Goal: Check status: Check status

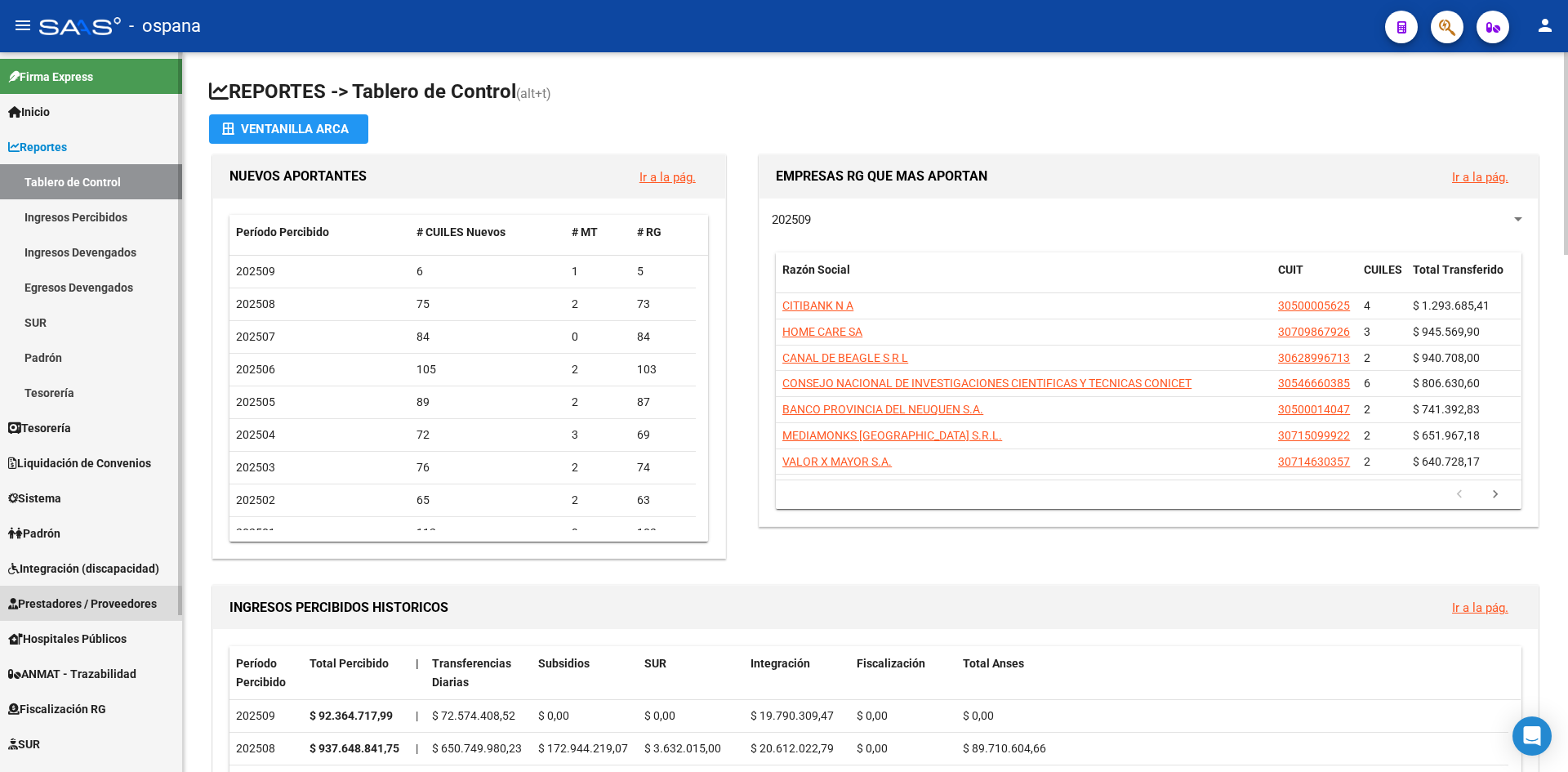
click at [54, 608] on span "Prestadores / Proveedores" at bounding box center [82, 604] width 149 height 18
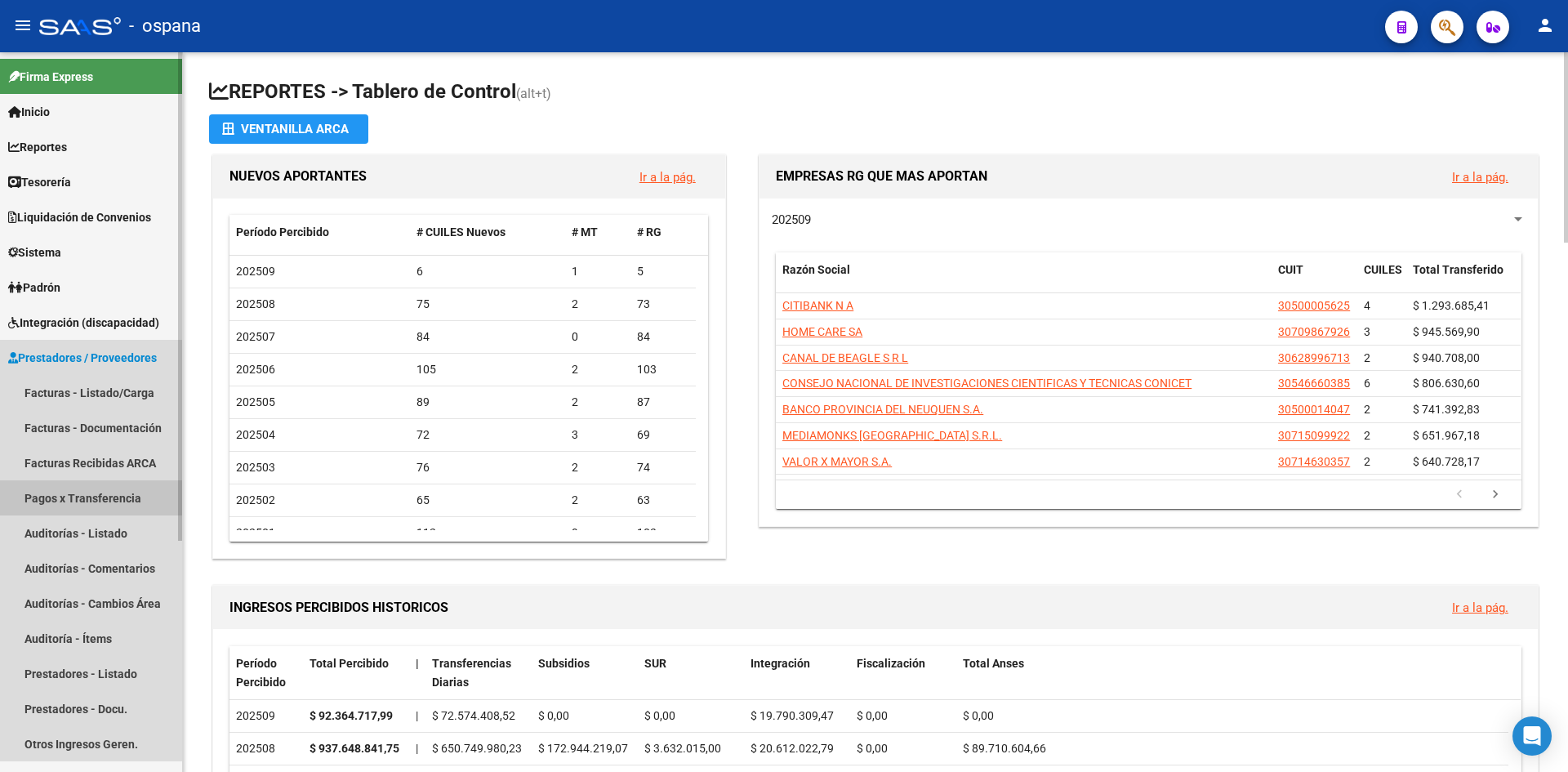
click at [89, 505] on link "Pagos x Transferencia" at bounding box center [91, 497] width 182 height 35
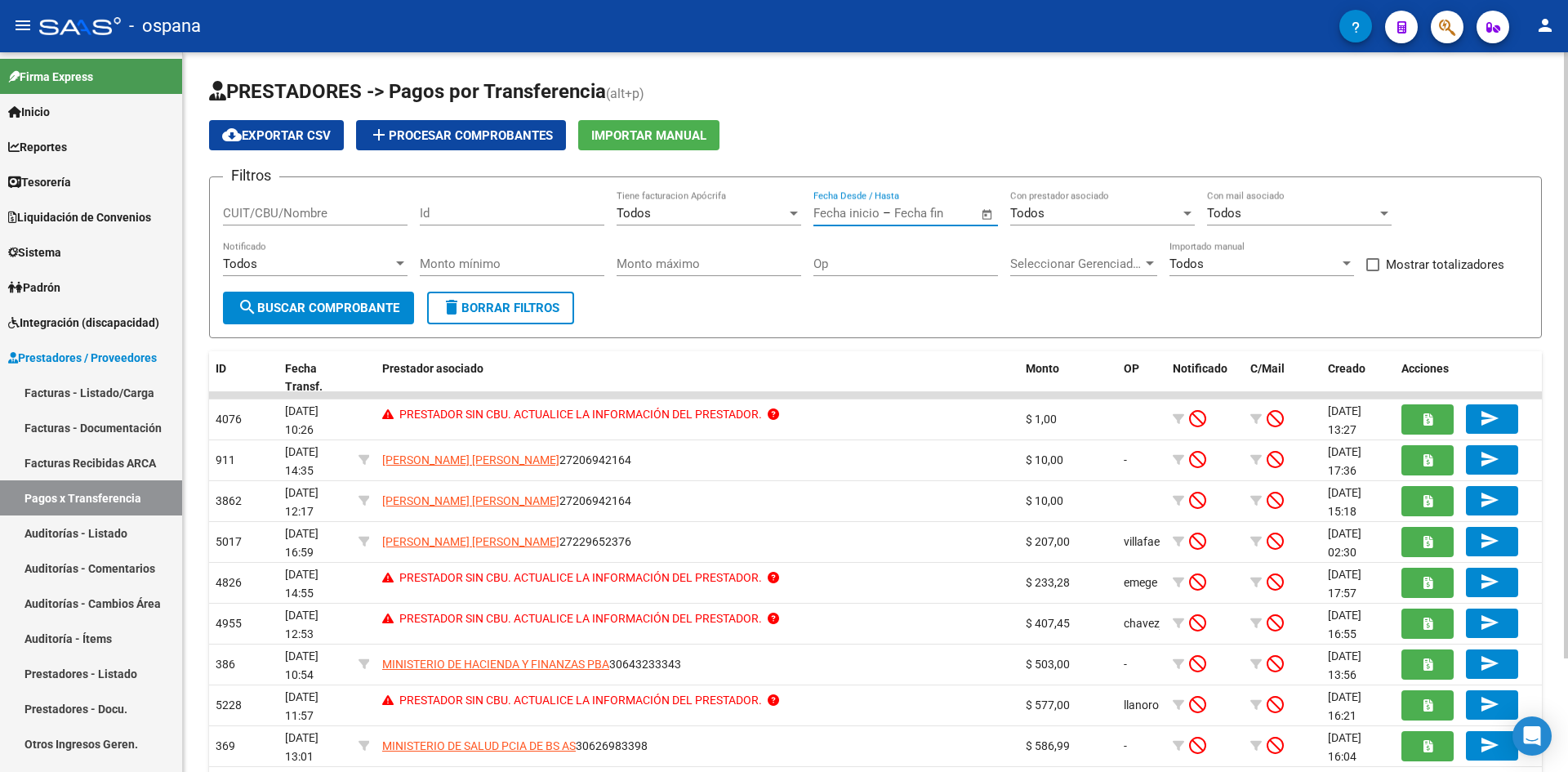
click at [936, 217] on input "text" at bounding box center [933, 213] width 79 height 14
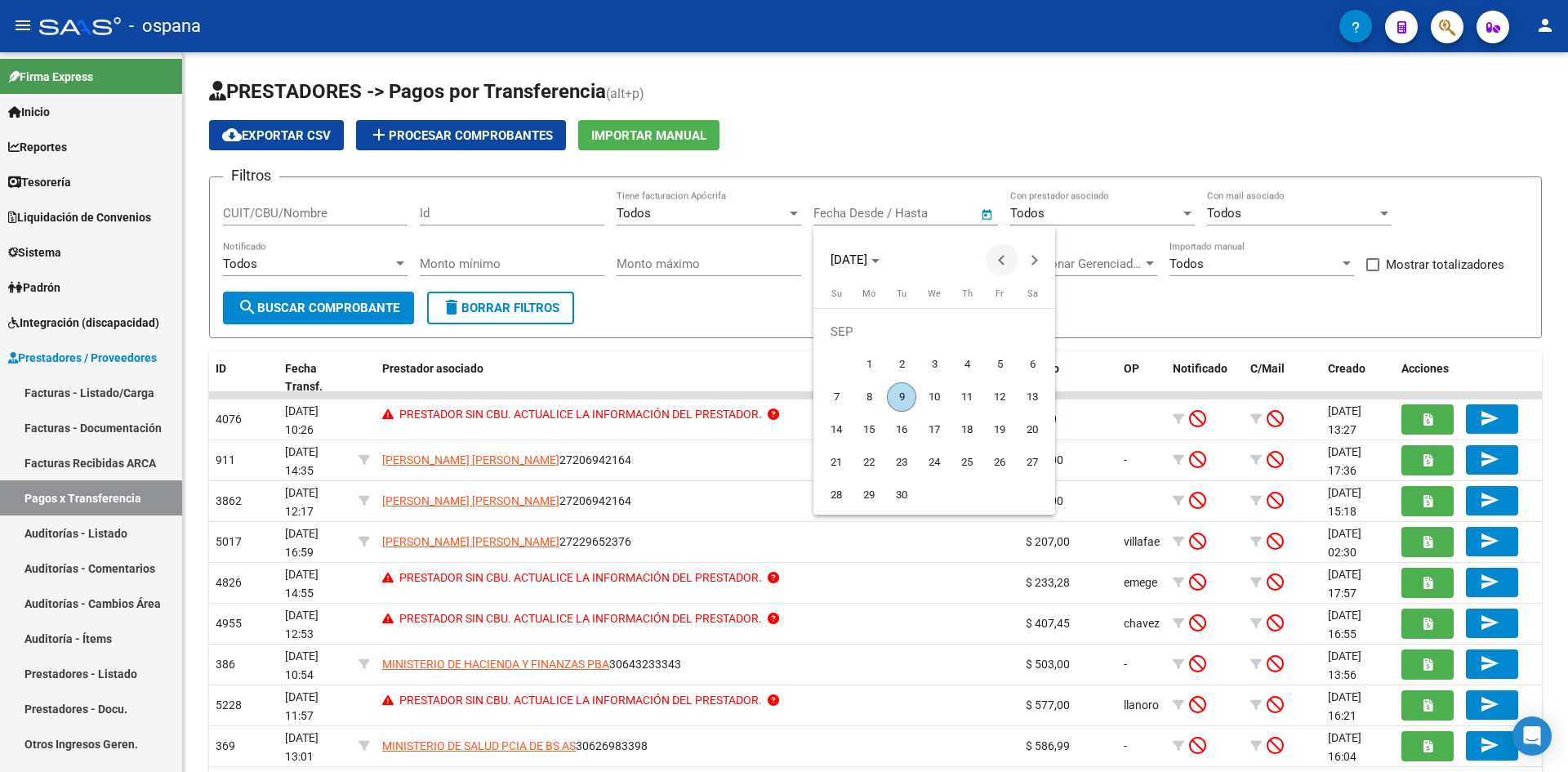
click at [994, 264] on span "Previous month" at bounding box center [1002, 259] width 32 height 32
click at [907, 369] on span "1" at bounding box center [902, 364] width 30 height 30
type input "[DATE]"
click at [1033, 258] on button "Next month" at bounding box center [1034, 259] width 32 height 32
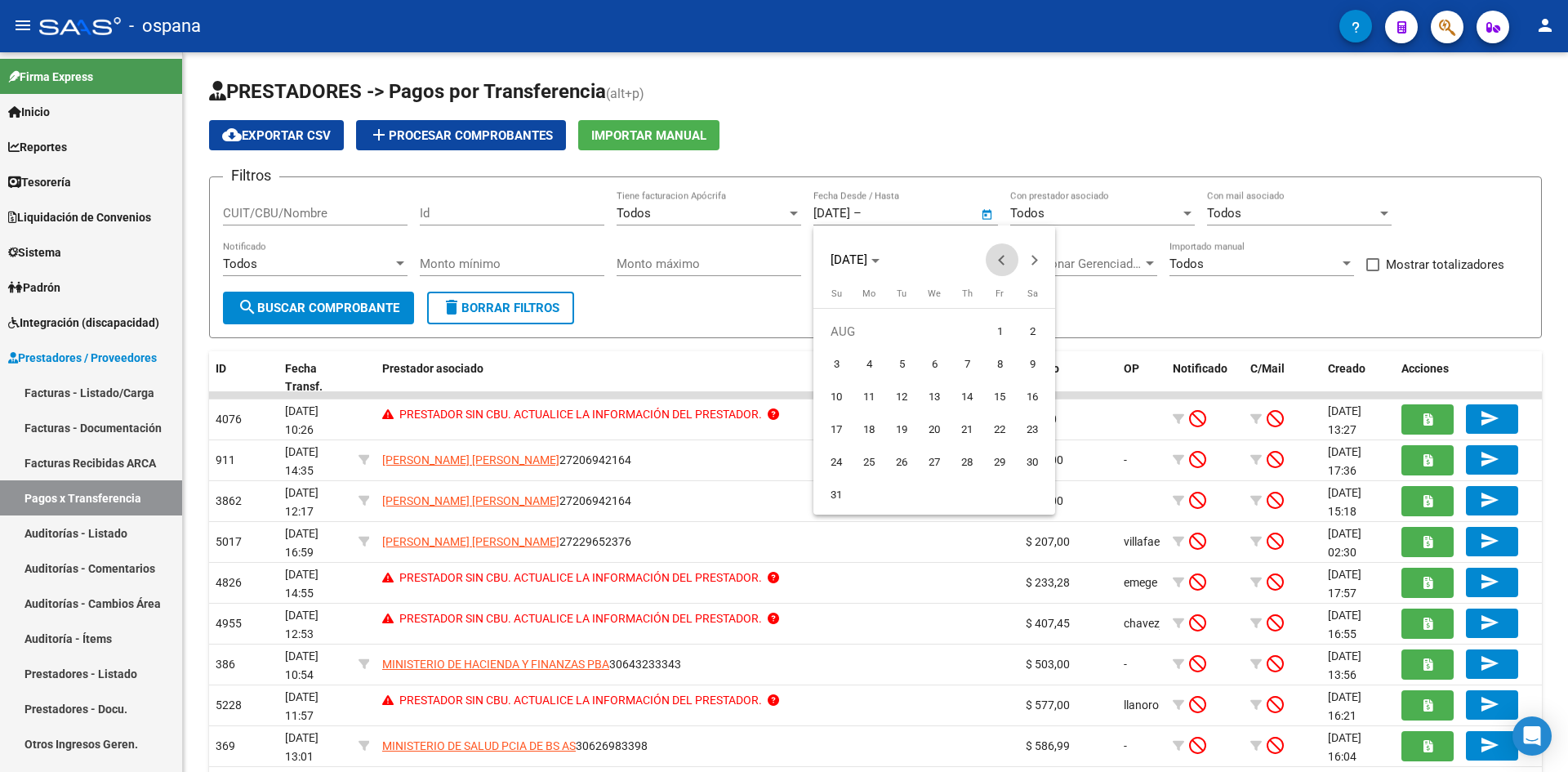
click at [993, 252] on span "Previous month" at bounding box center [1002, 259] width 32 height 32
click at [897, 369] on span "1" at bounding box center [902, 364] width 30 height 30
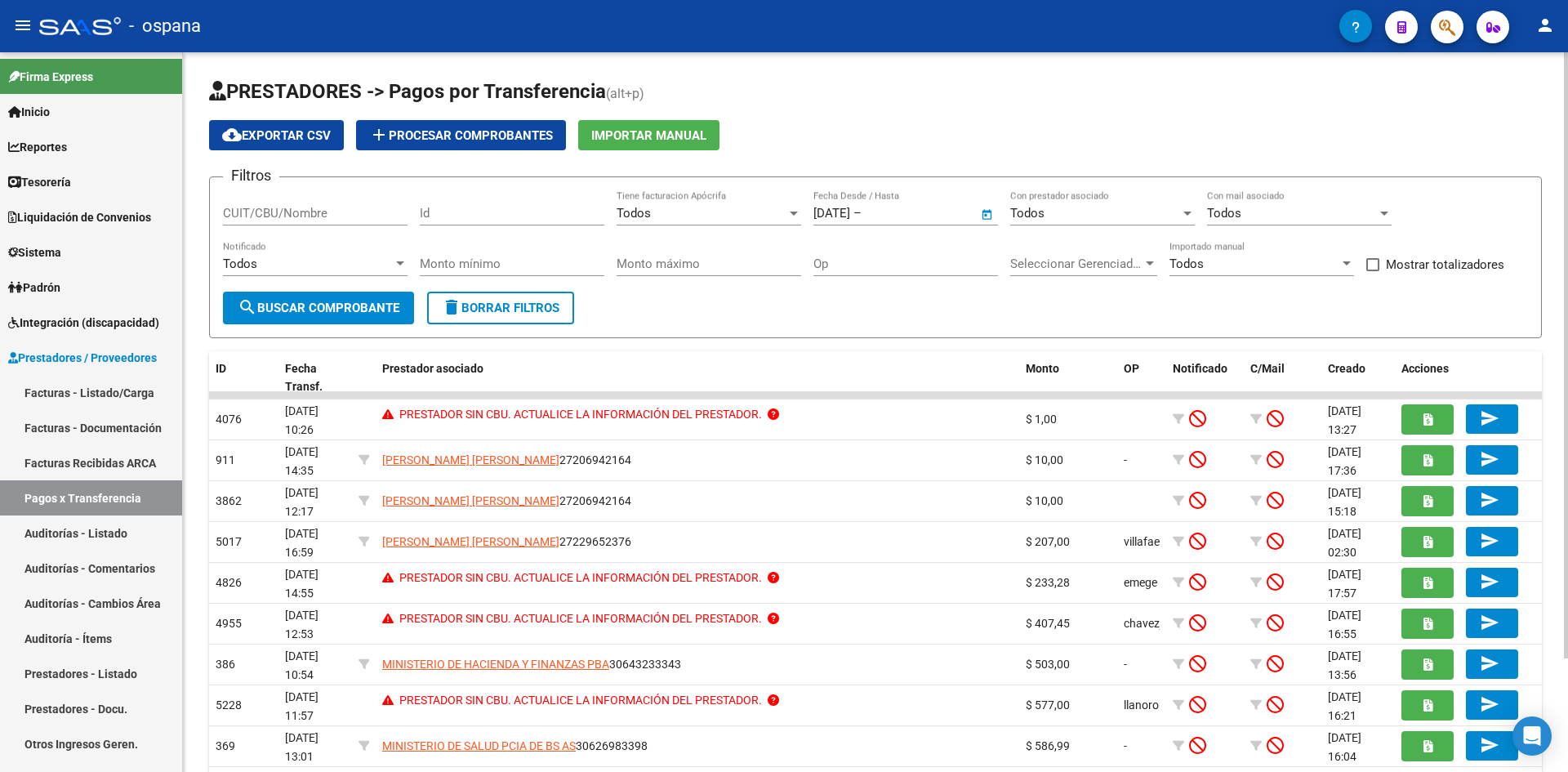
type input "[DATE]"
click at [974, 217] on span "Open calendar" at bounding box center [988, 214] width 39 height 39
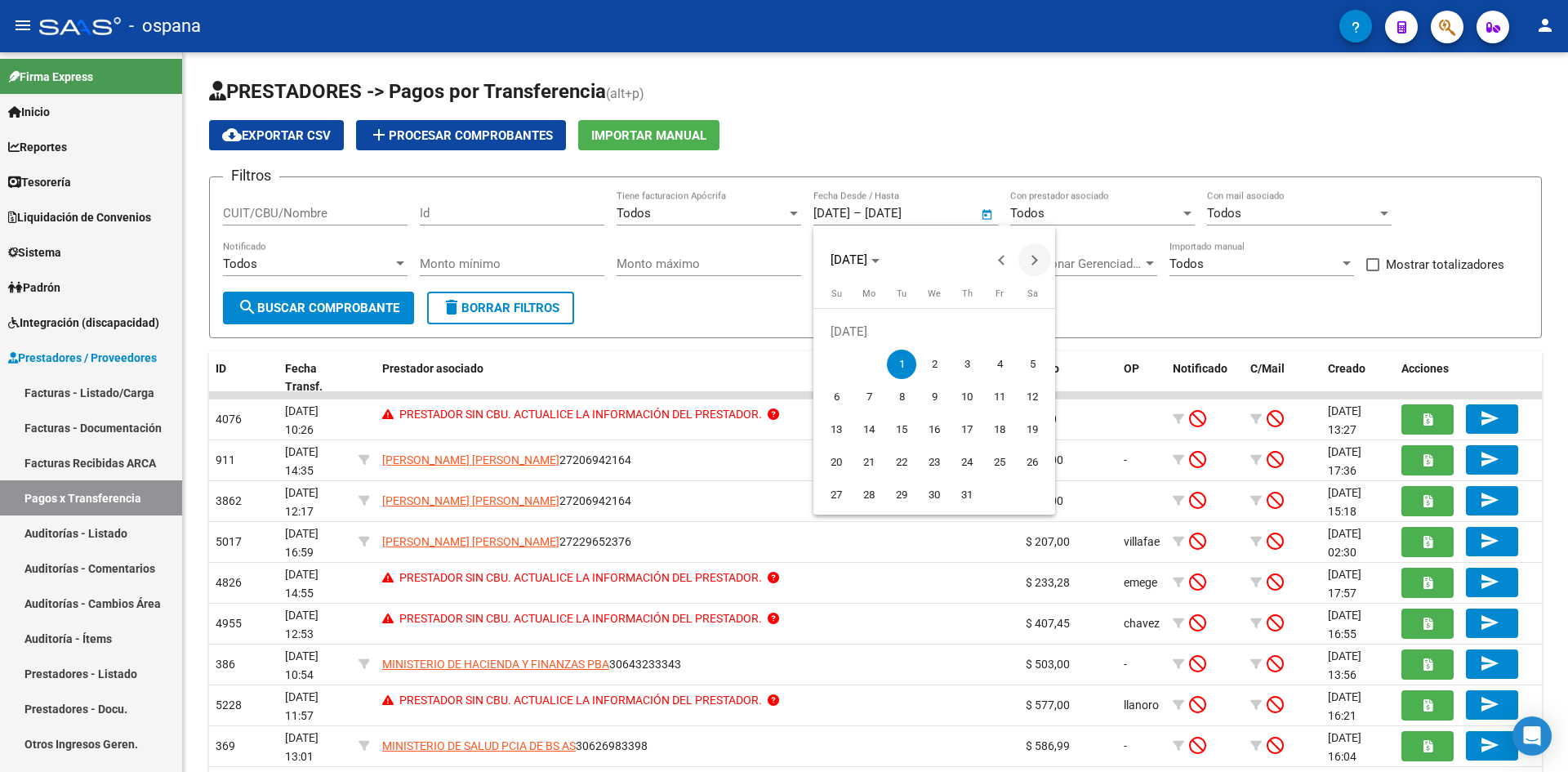
click at [1032, 254] on span "Next month" at bounding box center [1034, 259] width 32 height 32
click at [997, 336] on span "1" at bounding box center [999, 332] width 30 height 30
type input "[DATE]"
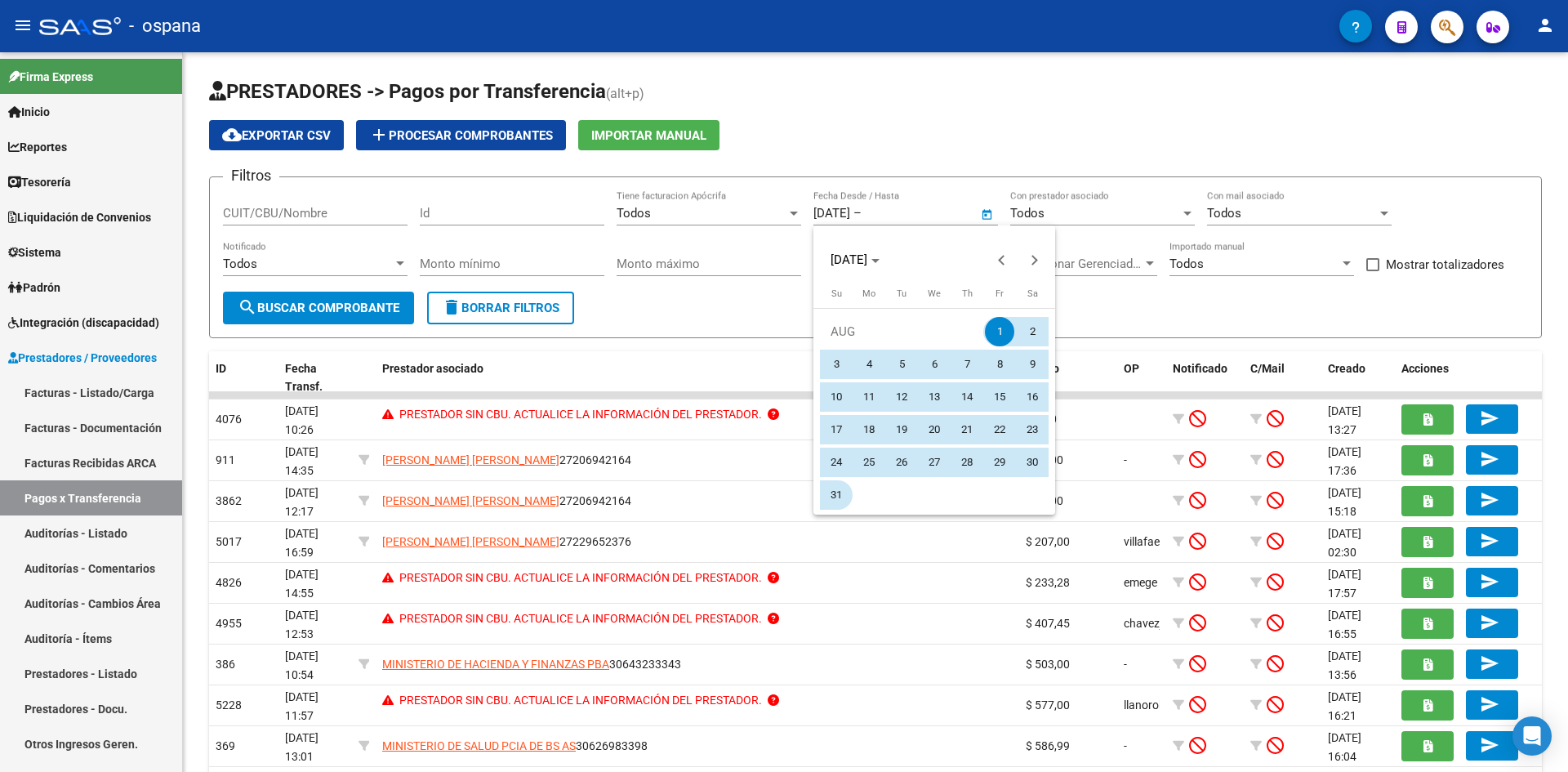
click at [841, 486] on span "31" at bounding box center [836, 495] width 30 height 30
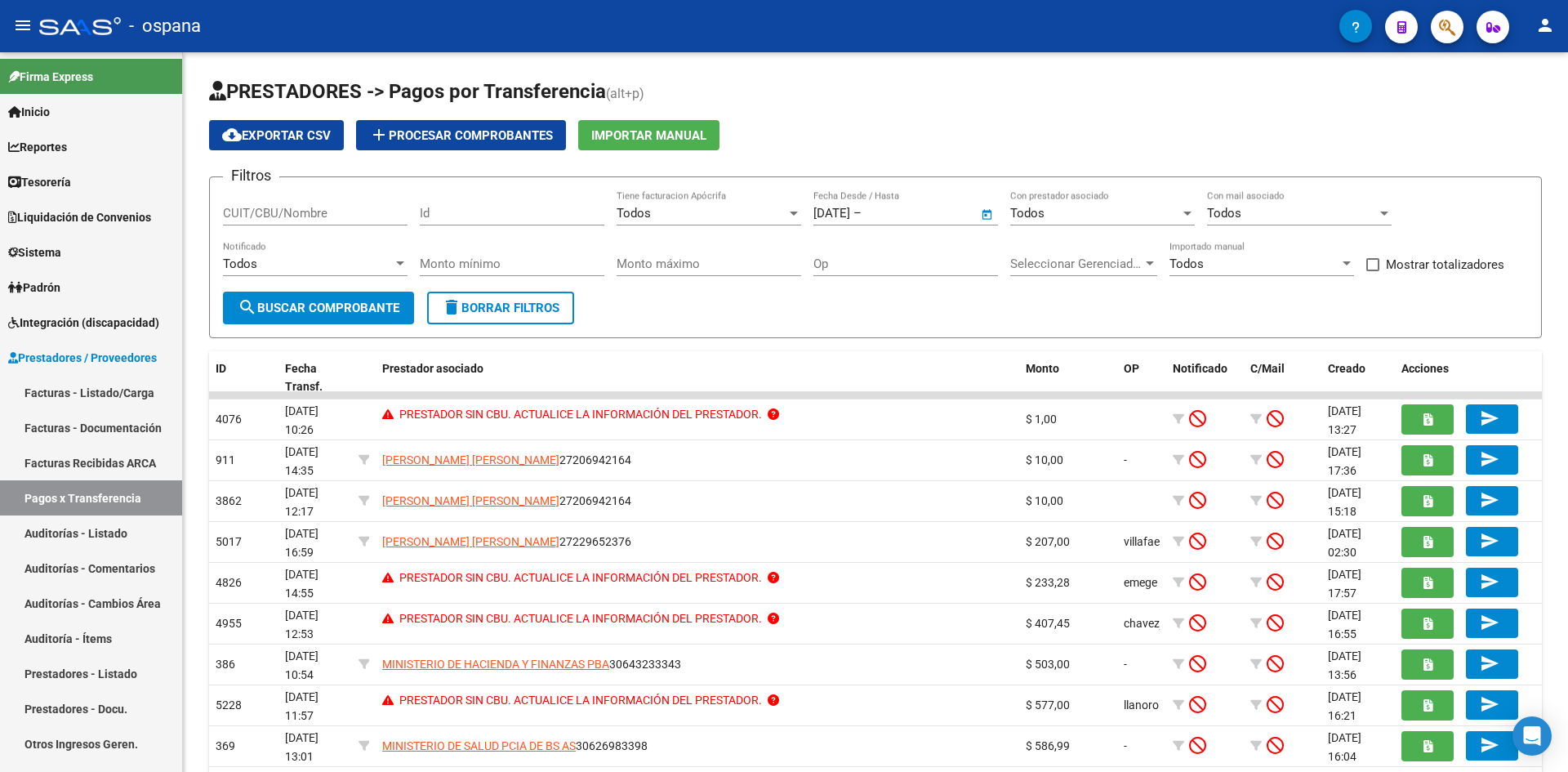
type input "[DATE]"
click at [563, 270] on input "Monto mínimo" at bounding box center [512, 264] width 184 height 14
click at [658, 264] on input "Monto máximo" at bounding box center [709, 264] width 184 height 14
type input "145999.70"
click at [533, 263] on input "Monto mínimo" at bounding box center [512, 264] width 184 height 14
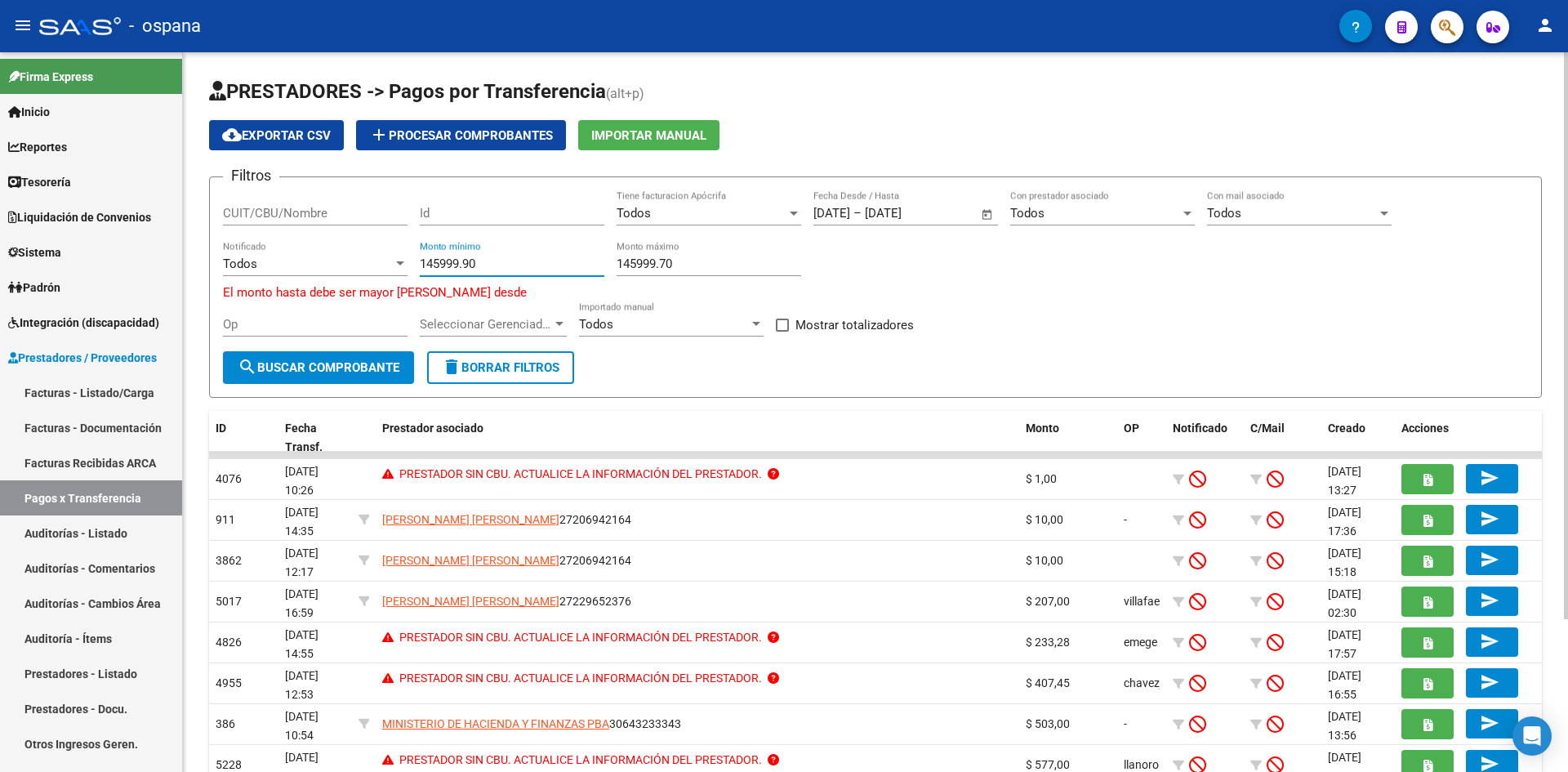
click at [490, 264] on input "145999.90" at bounding box center [512, 264] width 184 height 14
type input "145999.90"
click at [453, 215] on input "Id" at bounding box center [512, 213] width 184 height 14
click at [492, 260] on input "145999.90" at bounding box center [512, 264] width 184 height 14
click at [670, 263] on input "145999.70" at bounding box center [709, 264] width 184 height 14
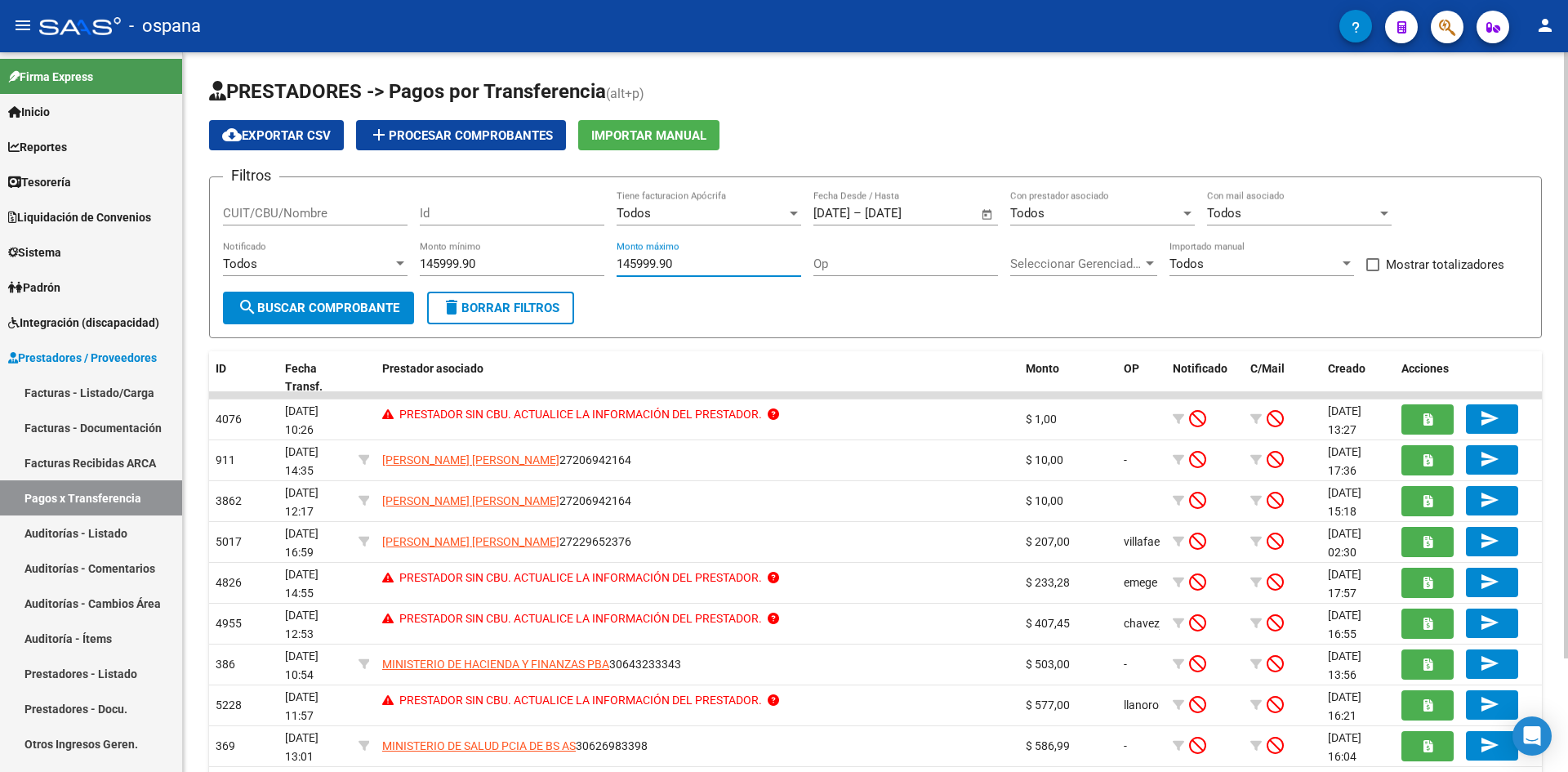
type input "145999.90"
click at [411, 300] on button "search Buscar Comprobante" at bounding box center [318, 308] width 191 height 32
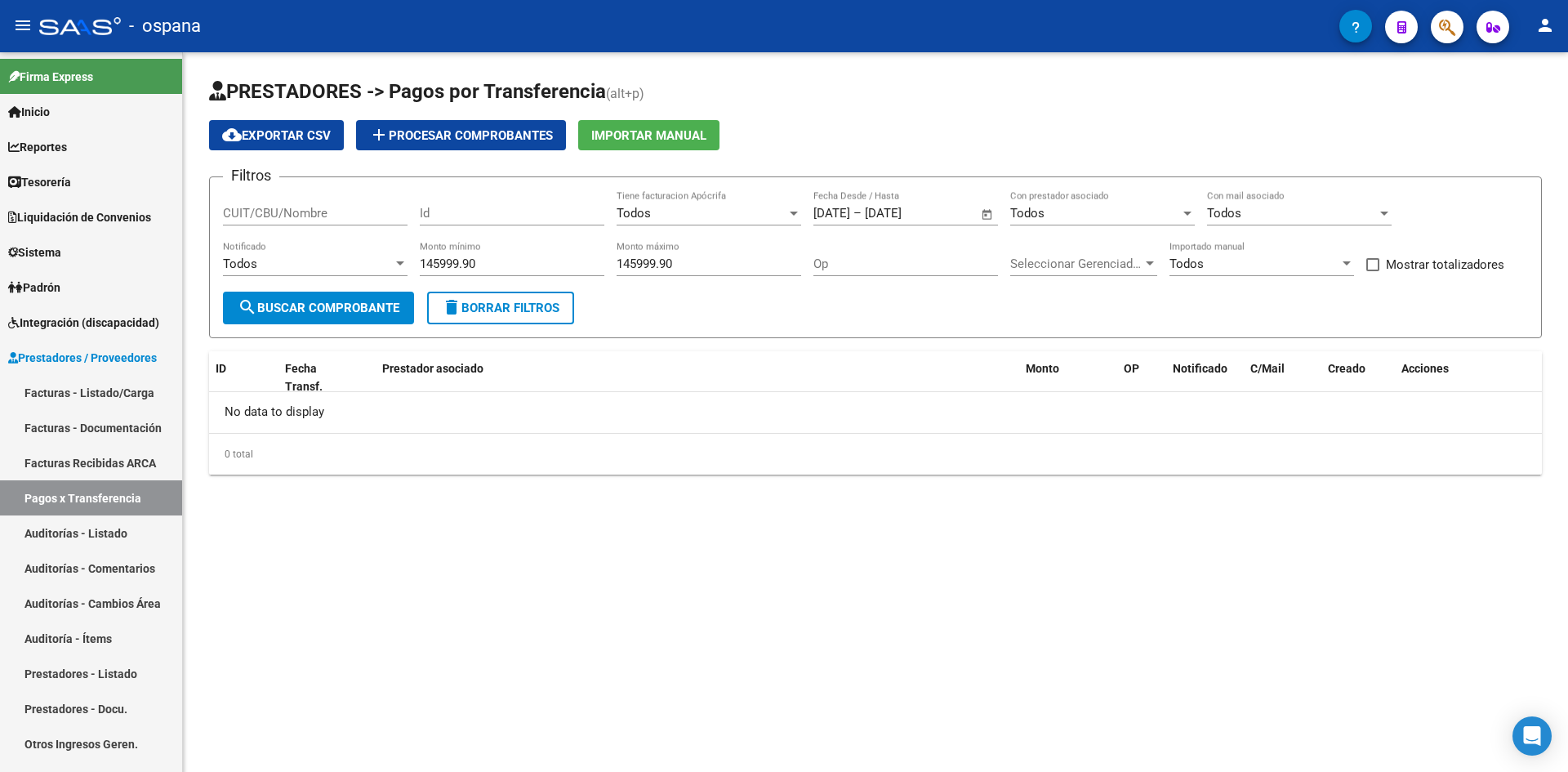
click at [986, 213] on span "Open calendar" at bounding box center [988, 214] width 39 height 39
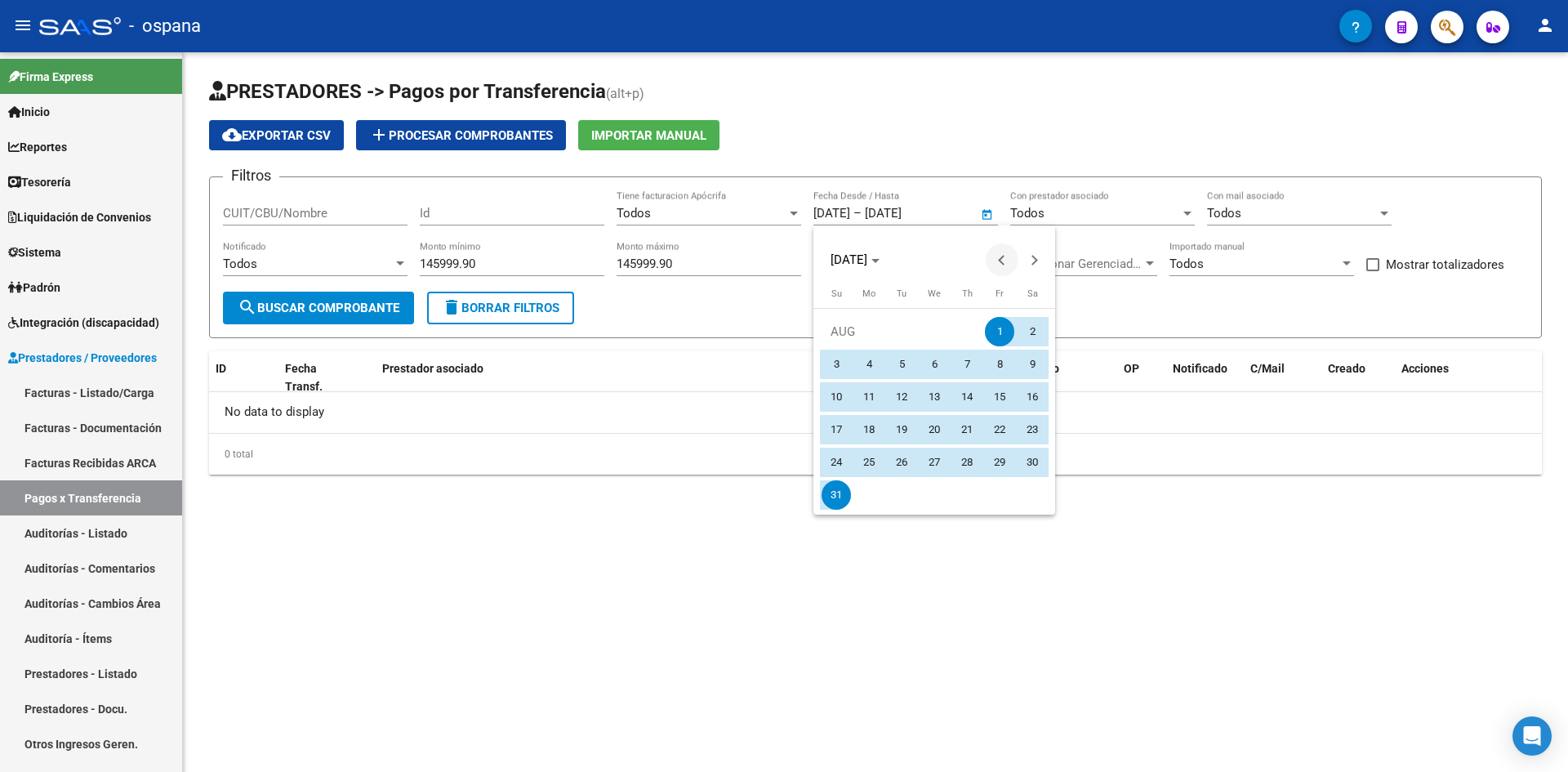
click at [999, 266] on span "Previous month" at bounding box center [1002, 259] width 32 height 32
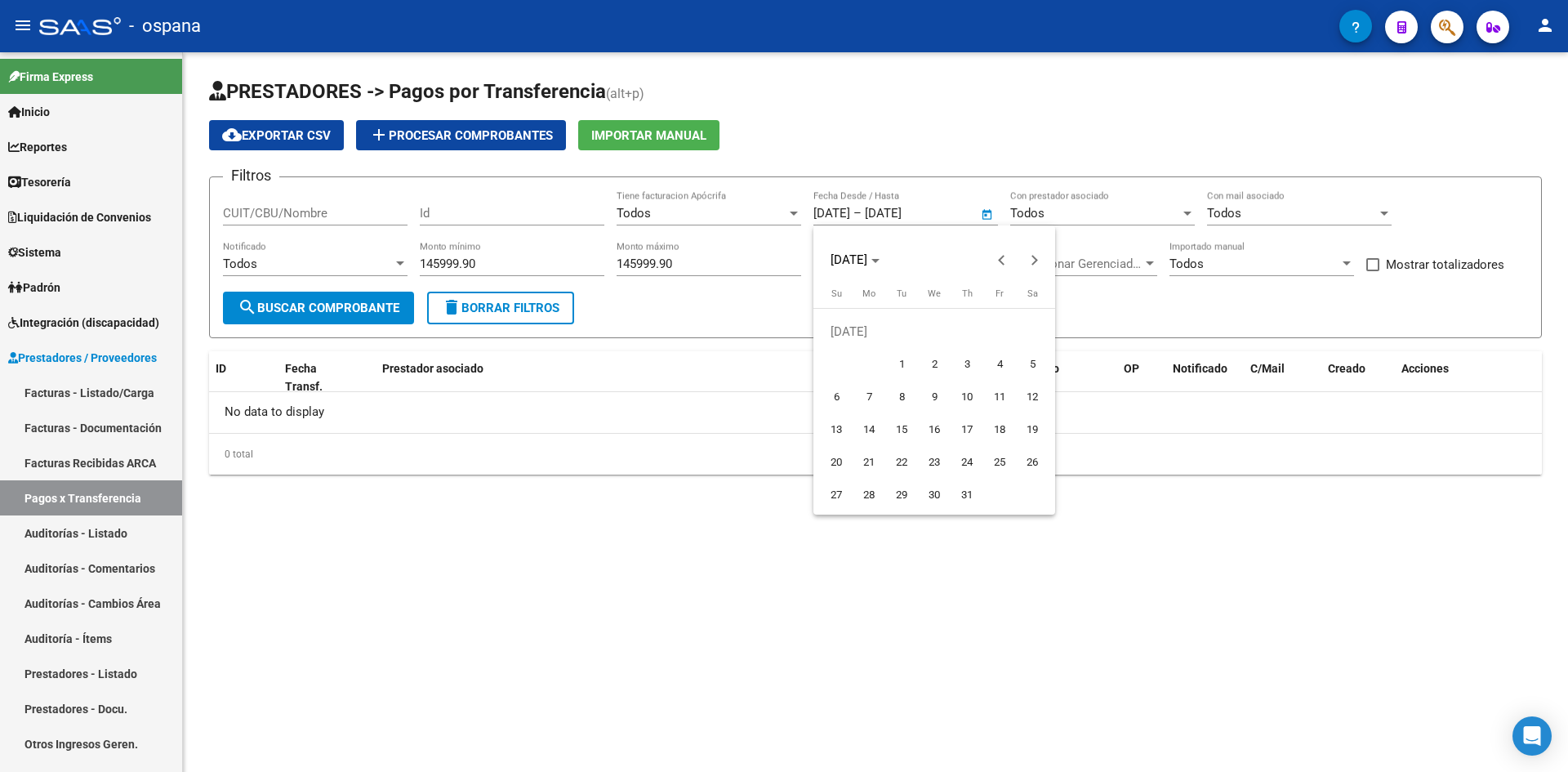
click at [906, 368] on span "1" at bounding box center [902, 364] width 30 height 30
type input "[DATE]"
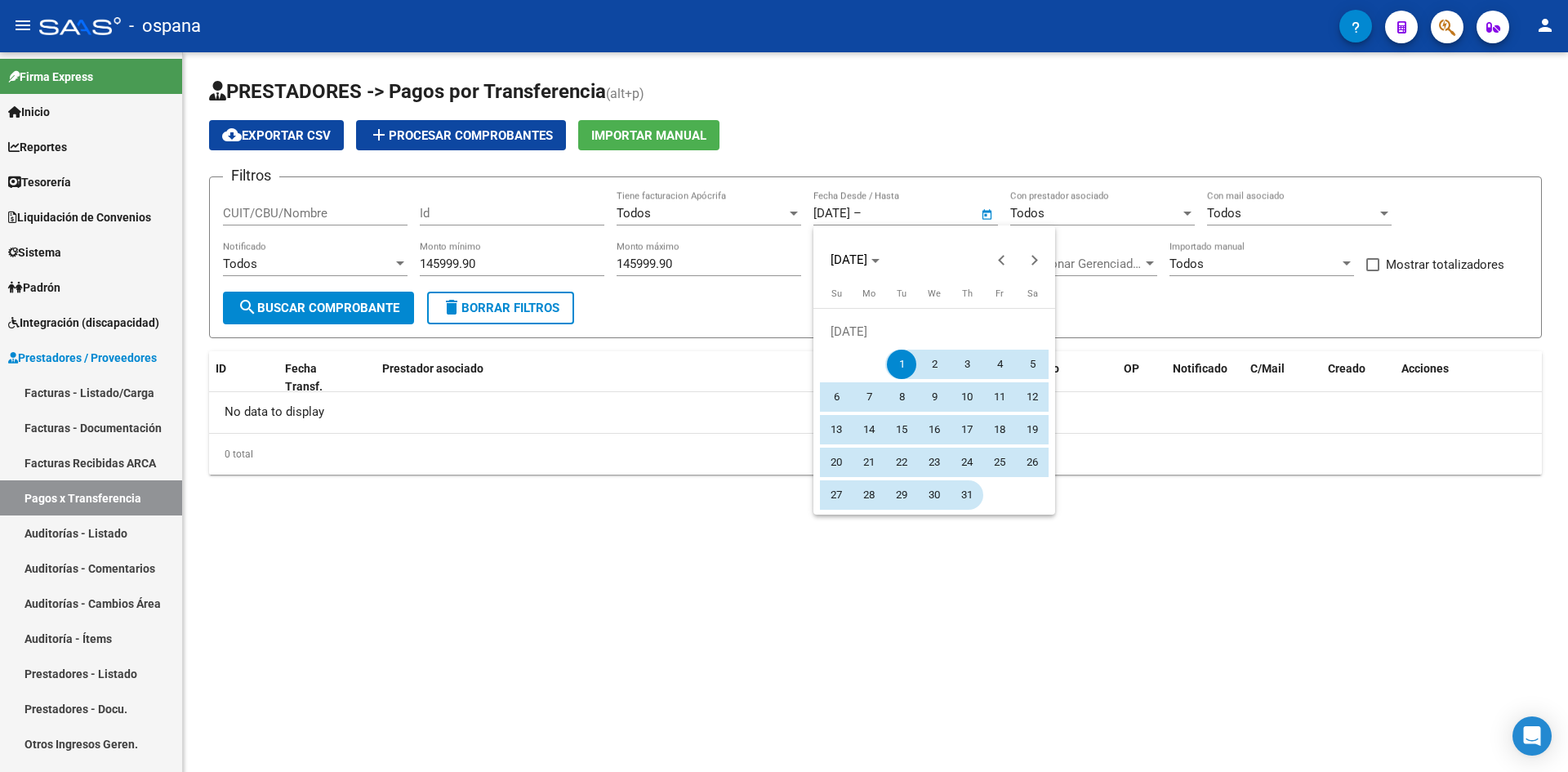
click at [958, 494] on span "31" at bounding box center [967, 495] width 30 height 30
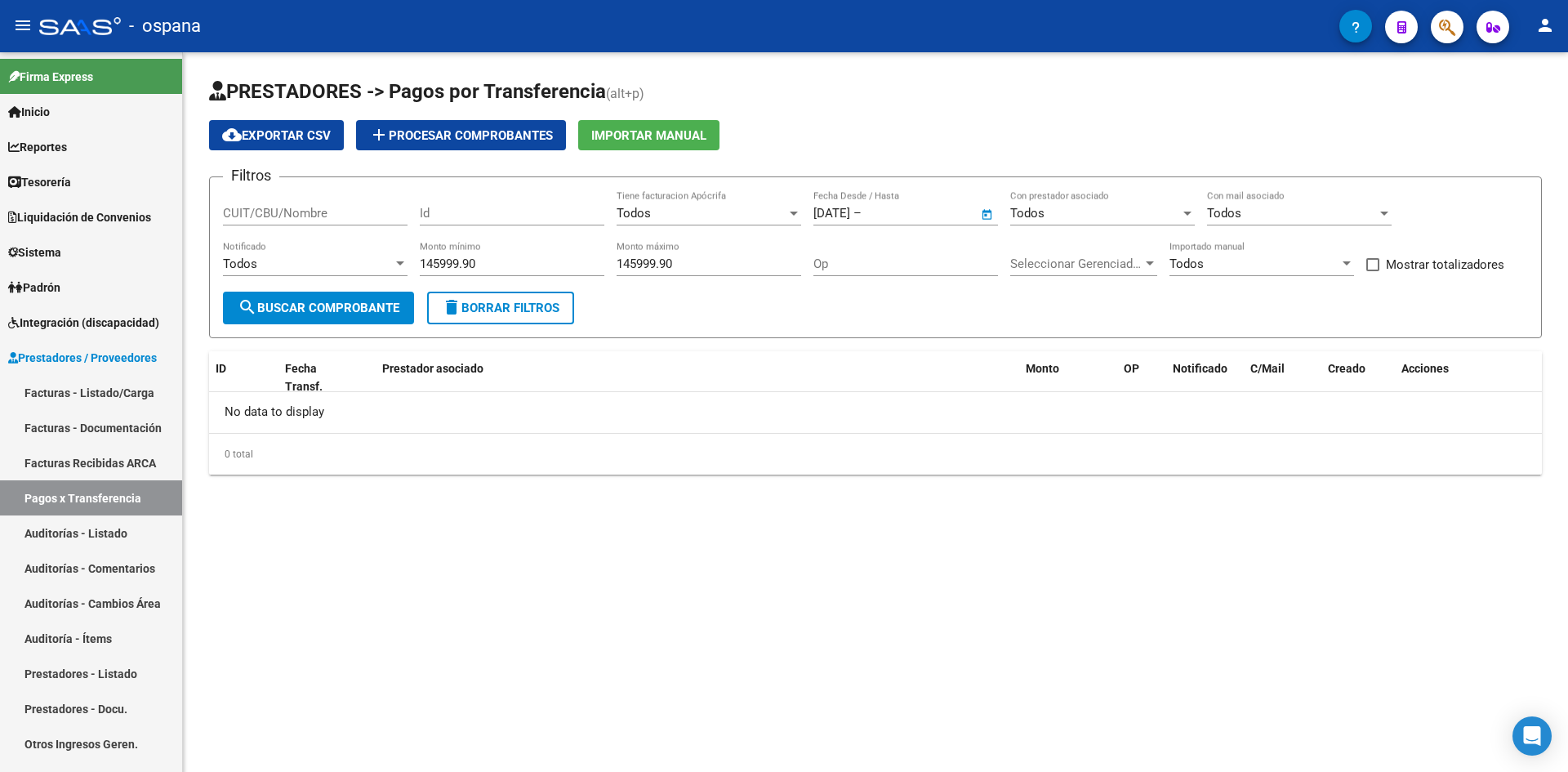
type input "[DATE]"
click at [399, 320] on button "search Buscar Comprobante" at bounding box center [318, 308] width 191 height 32
click at [944, 217] on input "[DATE]" at bounding box center [904, 213] width 79 height 14
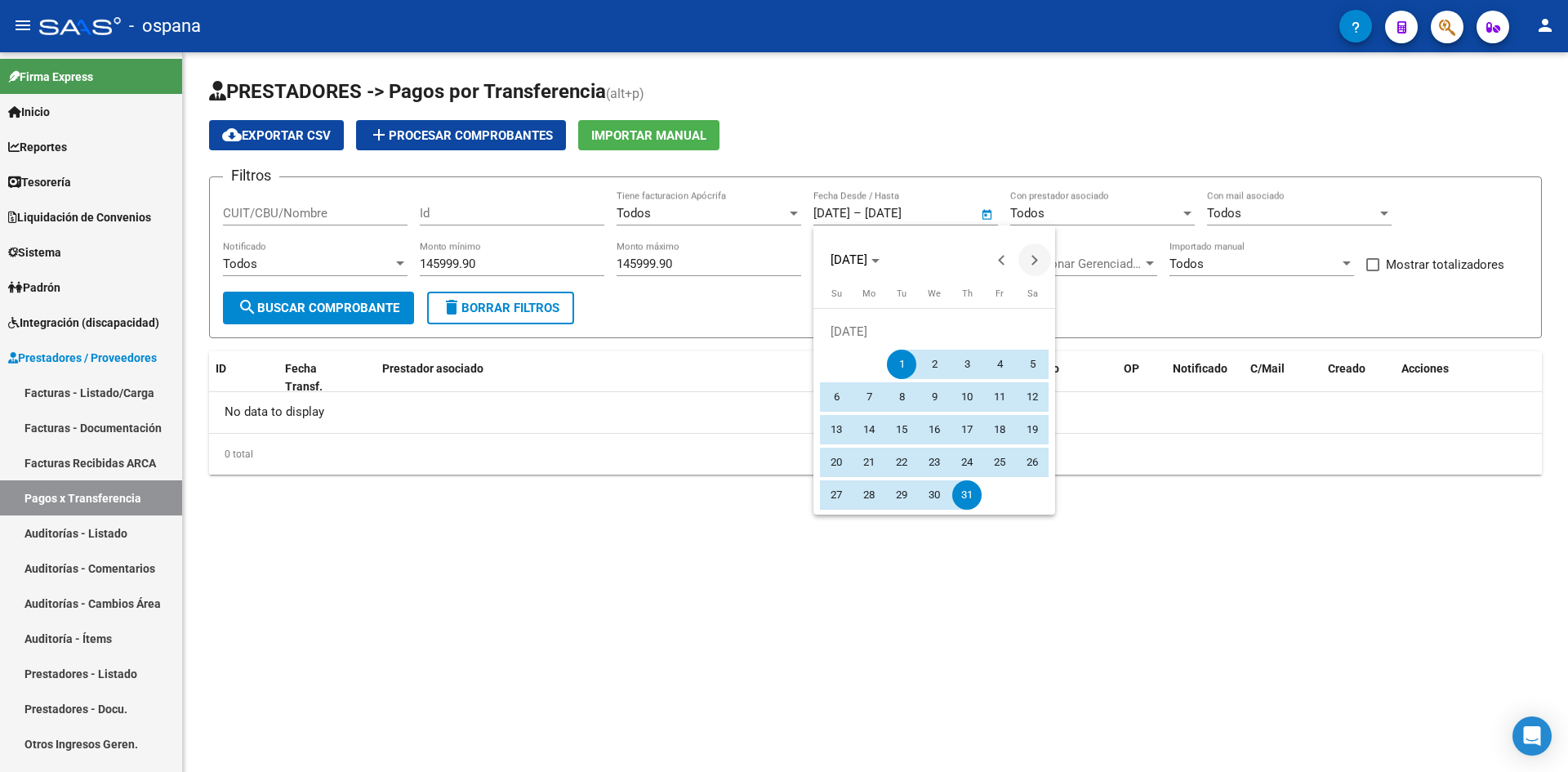
click at [1036, 269] on span "Next month" at bounding box center [1034, 259] width 32 height 32
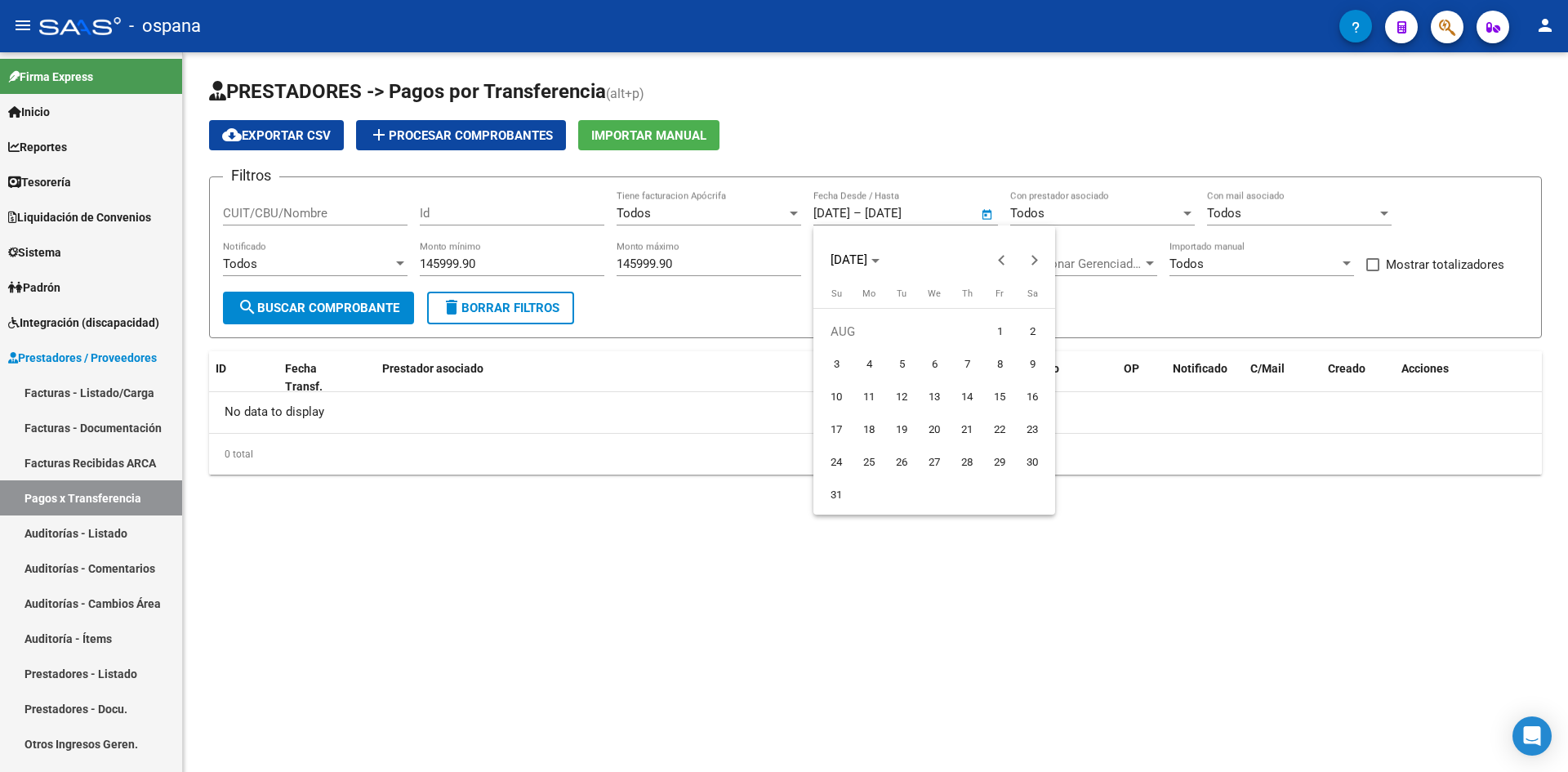
click at [988, 330] on span "1" at bounding box center [999, 332] width 30 height 30
type input "[DATE]"
click at [816, 497] on div "[DATE] Su [DATE] Mo [DATE] Tu [DATE] We [DATE] Th [DATE] Fr [DATE] [DATE] 2 3 4…" at bounding box center [934, 402] width 241 height 230
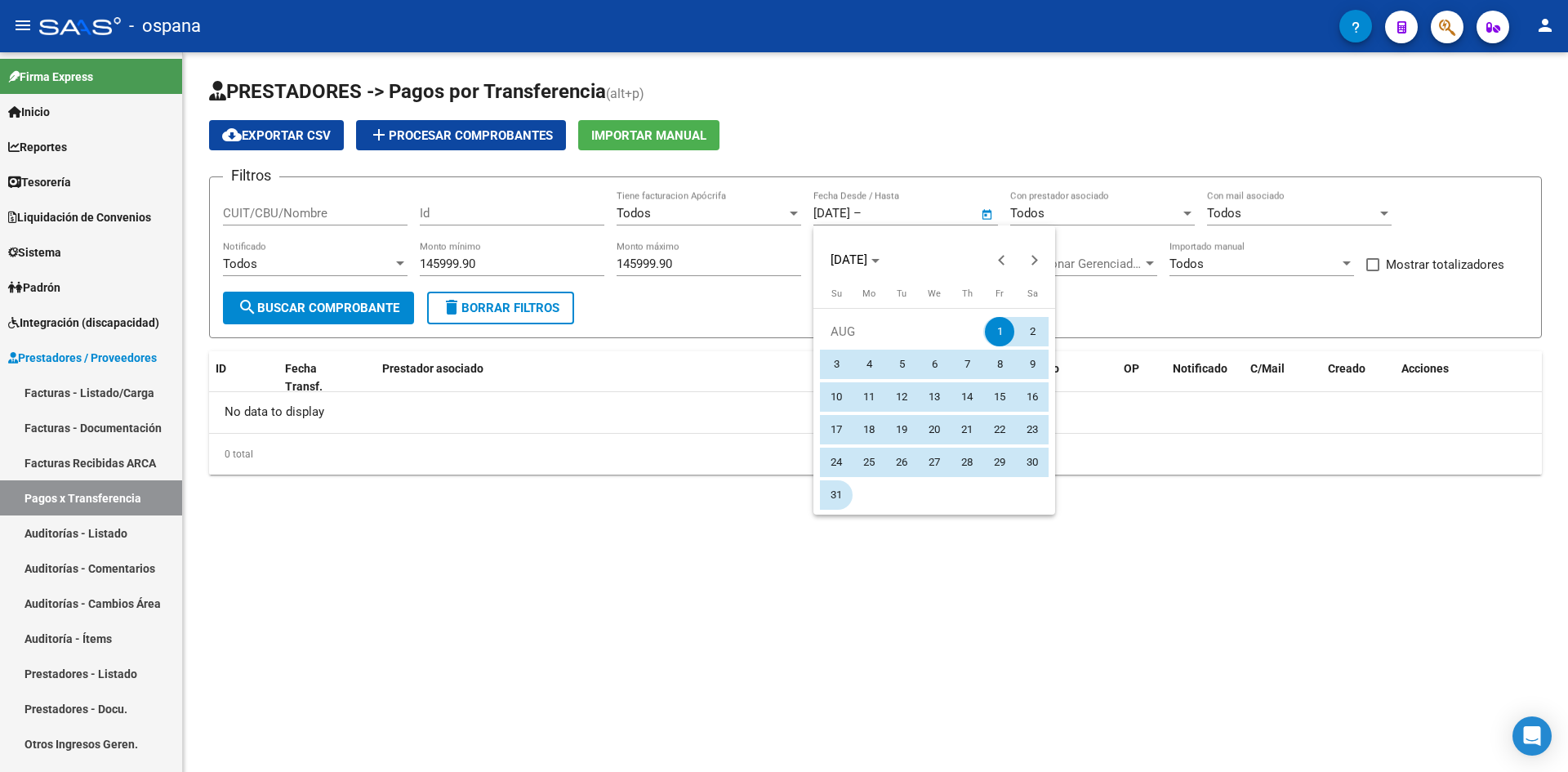
click at [828, 492] on span "31" at bounding box center [836, 495] width 30 height 30
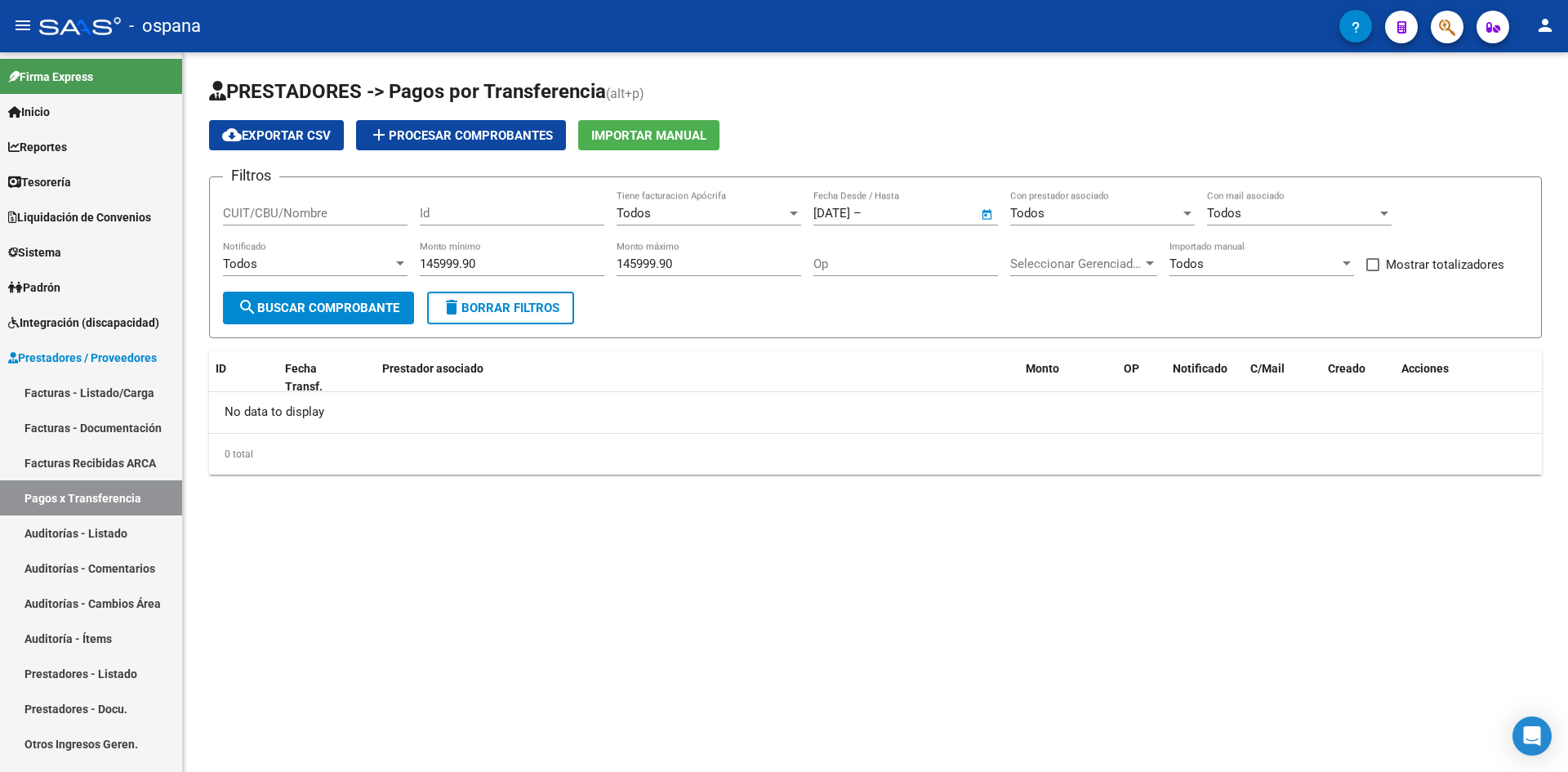
type input "[DATE]"
click at [337, 301] on button "search Buscar Comprobante" at bounding box center [318, 308] width 191 height 32
